Goal: Complete application form

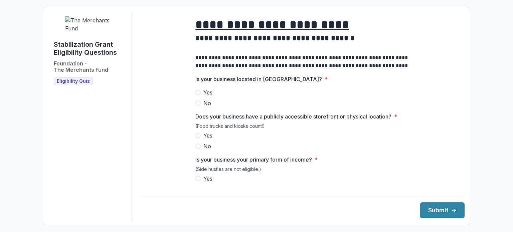
click at [201, 97] on label "Yes" at bounding box center [302, 92] width 214 height 8
click at [203, 140] on span "Yes" at bounding box center [207, 136] width 9 height 8
click at [195, 181] on span at bounding box center [197, 178] width 5 height 5
drag, startPoint x: 430, startPoint y: 207, endPoint x: 423, endPoint y: 206, distance: 6.8
click at [429, 207] on button "Submit" at bounding box center [442, 210] width 44 height 16
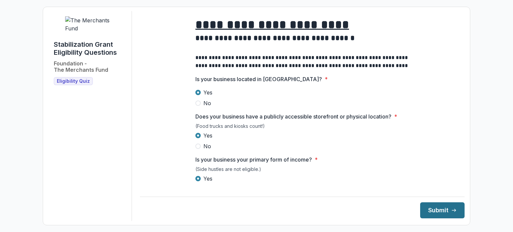
scroll to position [44, 0]
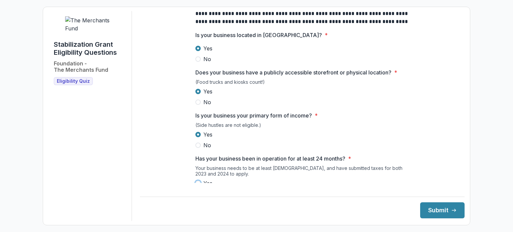
click at [177, 154] on div "**********" at bounding box center [302, 233] width 325 height 532
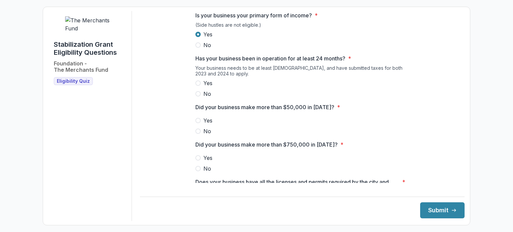
click at [199, 86] on span at bounding box center [197, 82] width 5 height 5
click at [201, 125] on label "Yes" at bounding box center [302, 121] width 214 height 8
click at [203, 173] on span "No" at bounding box center [207, 169] width 8 height 8
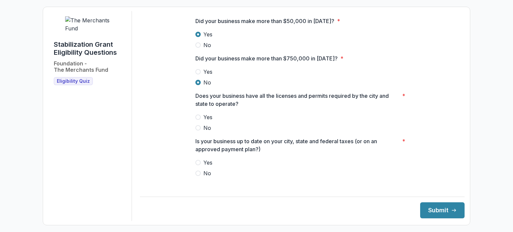
scroll to position [234, 0]
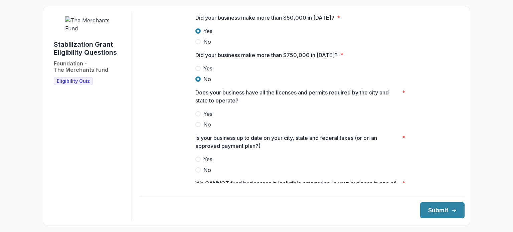
click at [198, 117] on span at bounding box center [197, 113] width 5 height 5
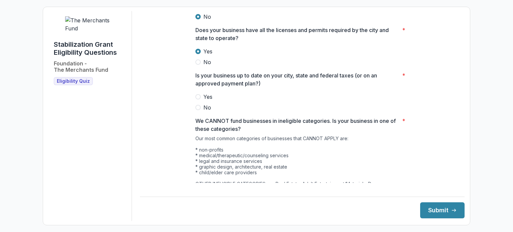
scroll to position [301, 0]
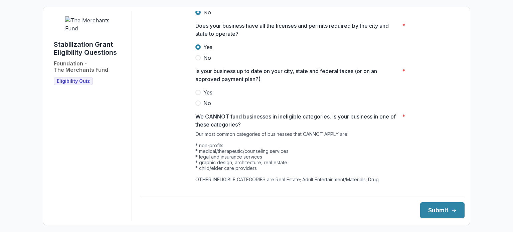
click at [199, 95] on span at bounding box center [197, 92] width 5 height 5
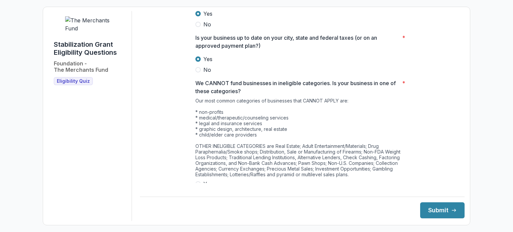
scroll to position [359, 0]
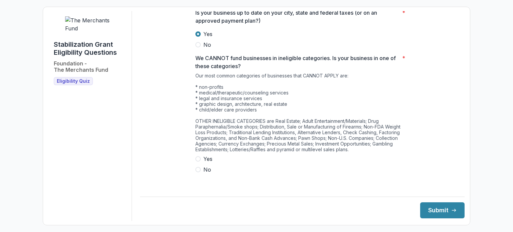
click at [200, 172] on label "No" at bounding box center [302, 170] width 214 height 8
click at [430, 208] on button "Submit" at bounding box center [442, 210] width 44 height 16
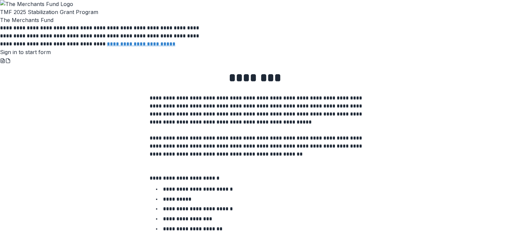
click at [51, 55] on link "Sign in to start form" at bounding box center [25, 52] width 51 height 7
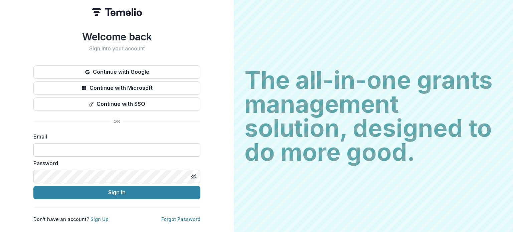
click at [104, 149] on input at bounding box center [116, 149] width 167 height 13
click at [105, 148] on input at bounding box center [116, 149] width 167 height 13
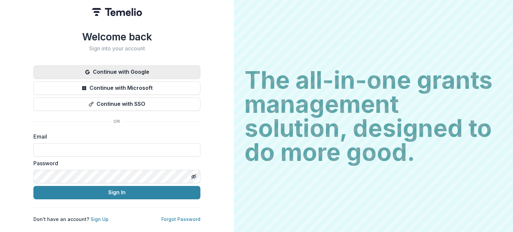
click at [132, 73] on button "Continue with Google" at bounding box center [116, 71] width 167 height 13
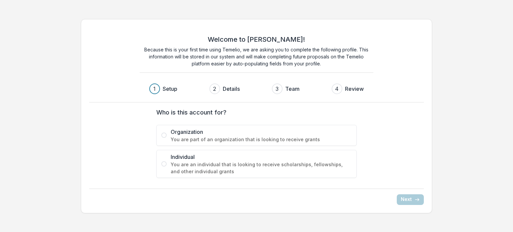
click at [165, 165] on span at bounding box center [163, 163] width 5 height 5
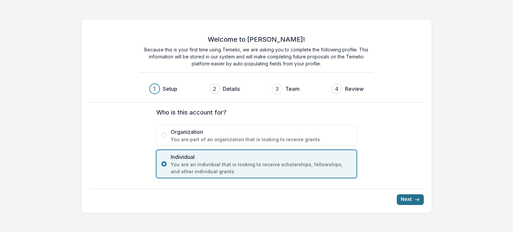
click at [405, 199] on button "Next" at bounding box center [410, 199] width 27 height 11
